Goal: Transaction & Acquisition: Register for event/course

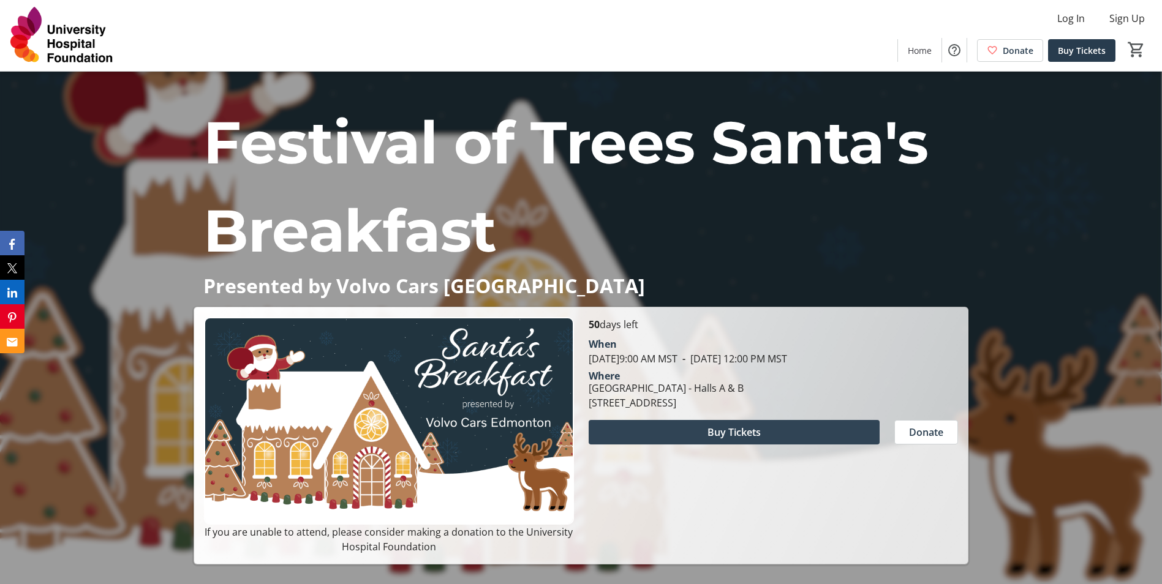
click at [796, 428] on span at bounding box center [734, 432] width 291 height 29
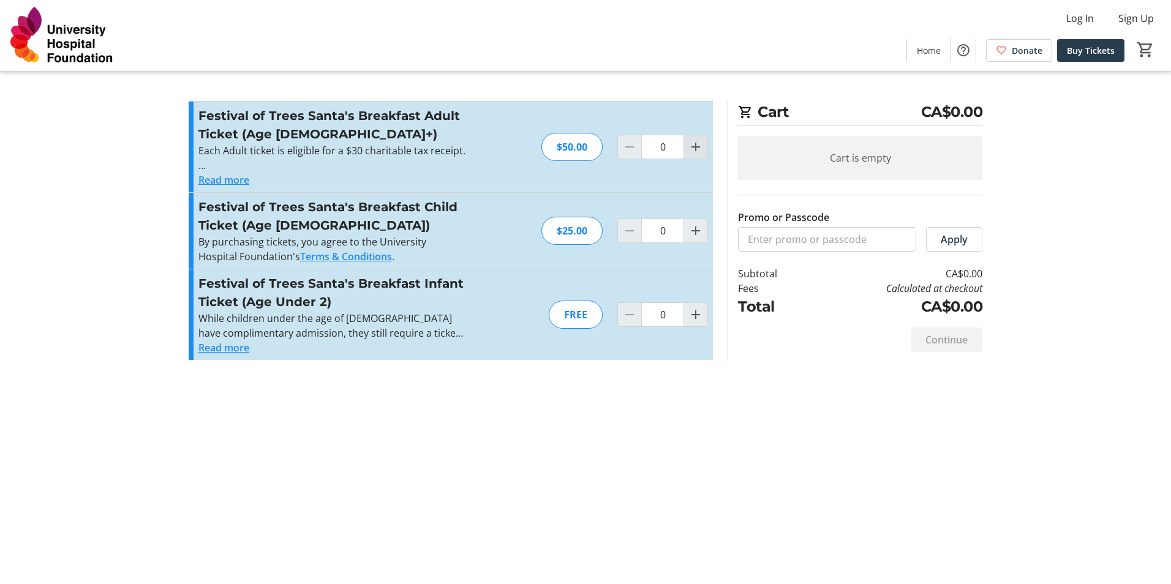
click at [697, 147] on mat-icon "Increment by one" at bounding box center [695, 147] width 15 height 15
type input "1"
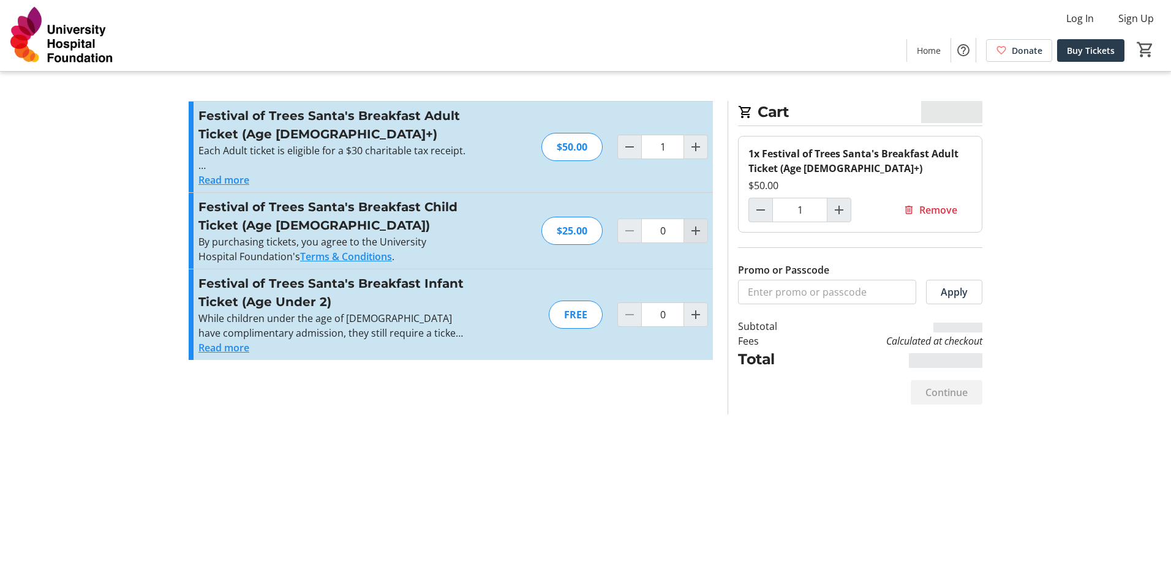
click at [695, 228] on mat-icon "Increment by one" at bounding box center [695, 231] width 15 height 15
type input "2"
